Goal: Transaction & Acquisition: Download file/media

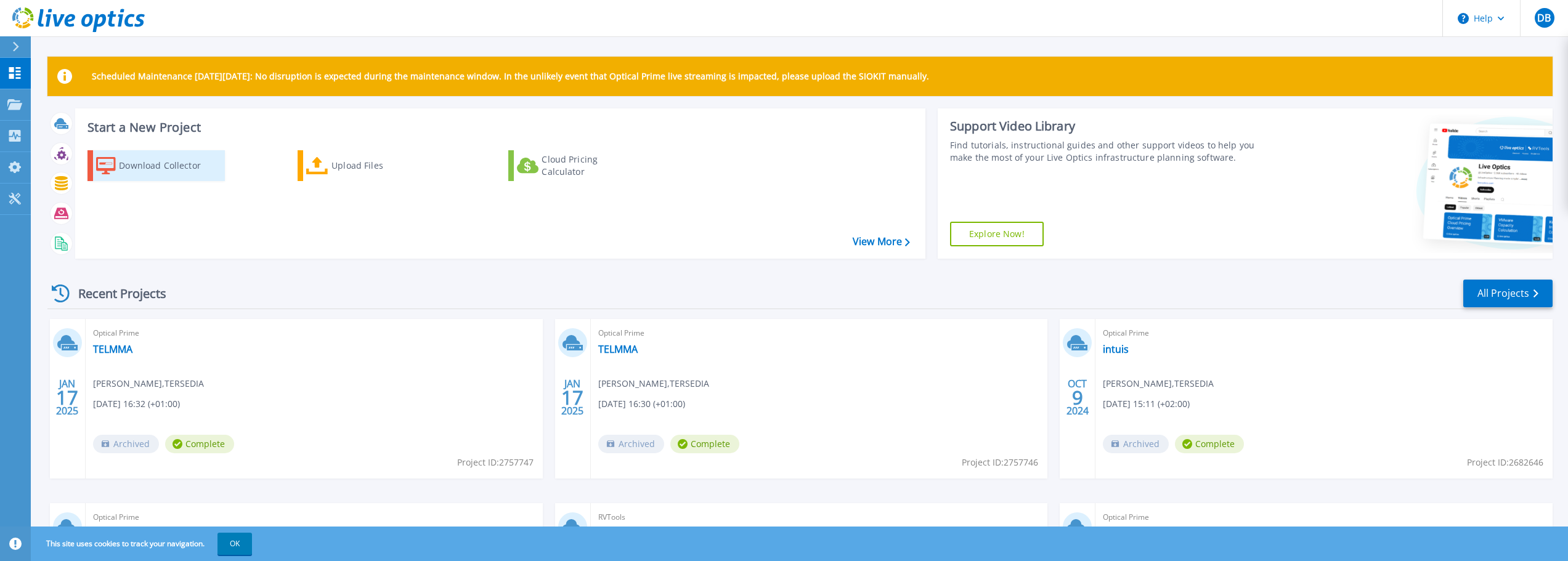
click at [116, 168] on icon at bounding box center [105, 166] width 19 height 18
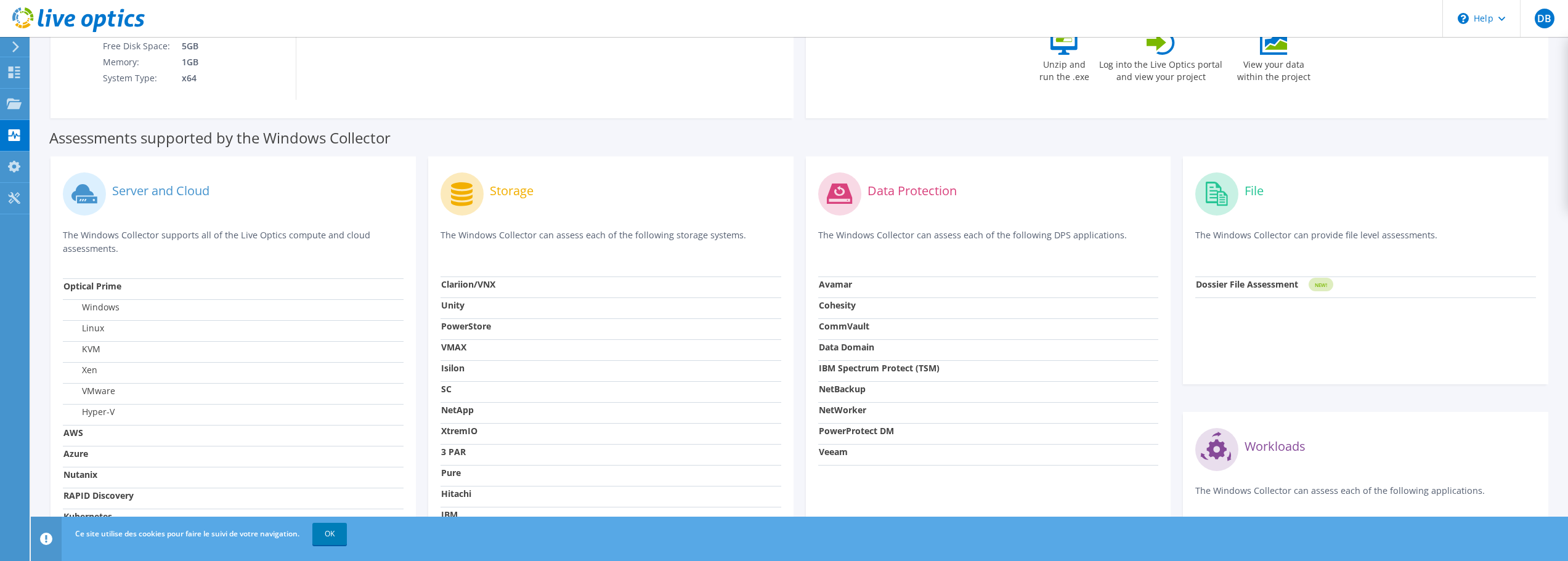
scroll to position [246, 0]
click at [1317, 272] on div "File The Windows Collector can provide file level assessments." at bounding box center [1366, 225] width 341 height 108
click at [1217, 207] on g at bounding box center [1217, 197] width 43 height 43
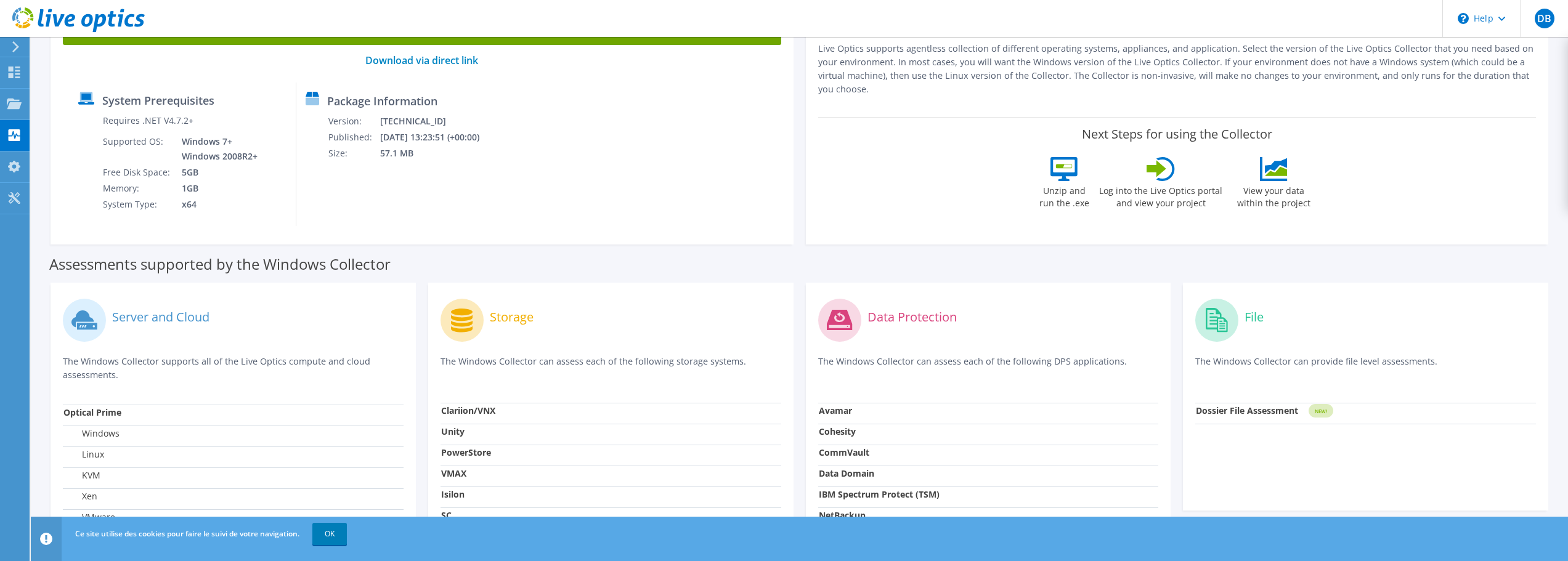
scroll to position [0, 0]
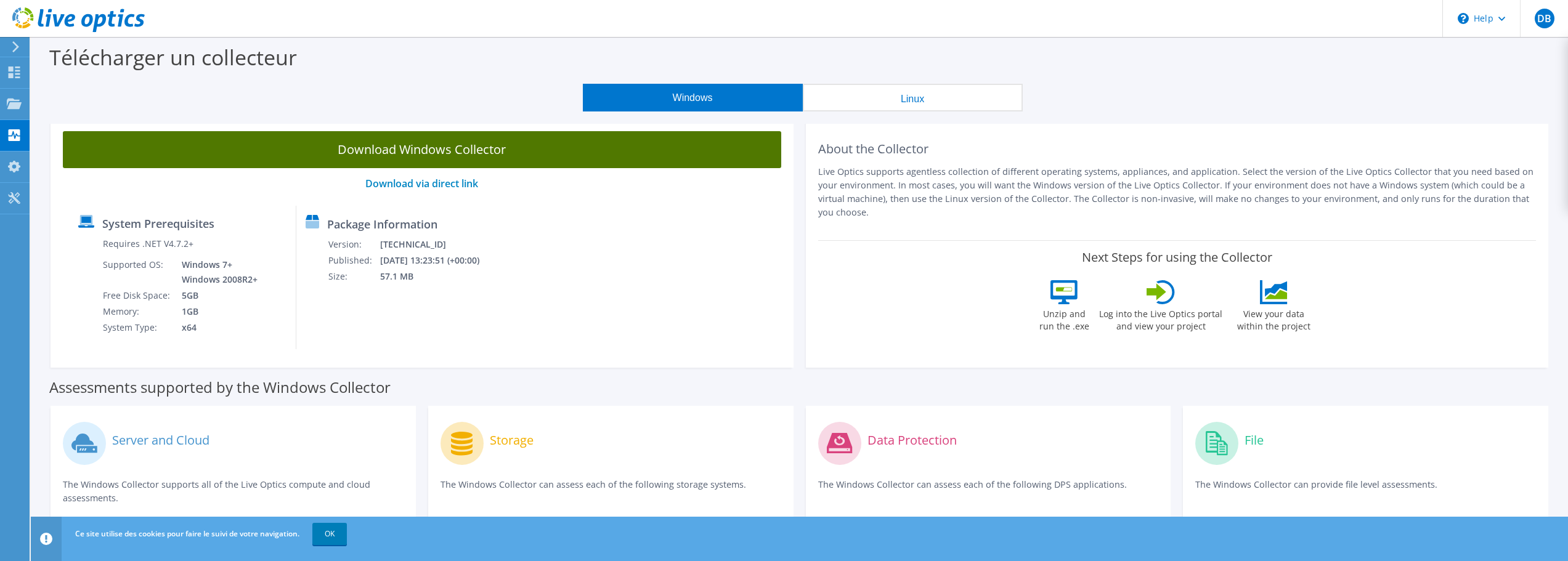
click at [503, 148] on link "Download Windows Collector" at bounding box center [422, 149] width 718 height 37
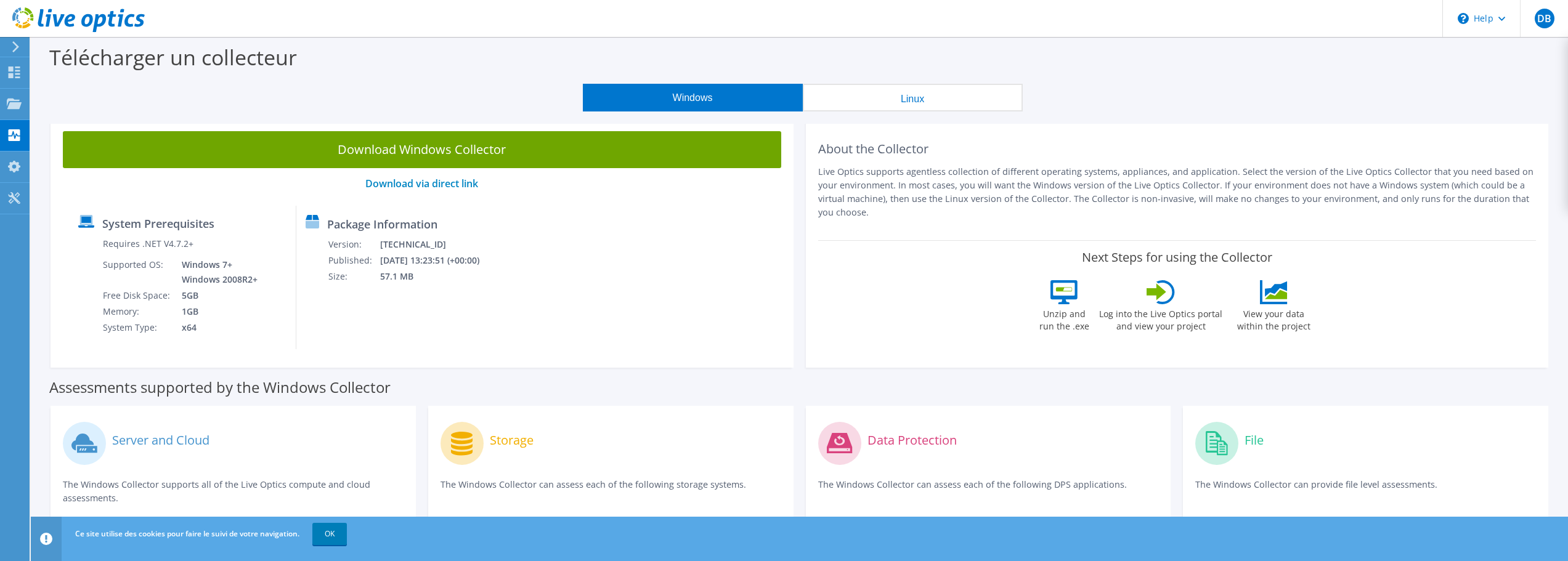
click at [1382, 272] on div "Next Steps for using the Collector Unzip and run the .exe Log into the Live Opt…" at bounding box center [1177, 294] width 718 height 108
click at [147, 257] on td "Supported OS:" at bounding box center [137, 272] width 70 height 31
